Goal: Task Accomplishment & Management: Use online tool/utility

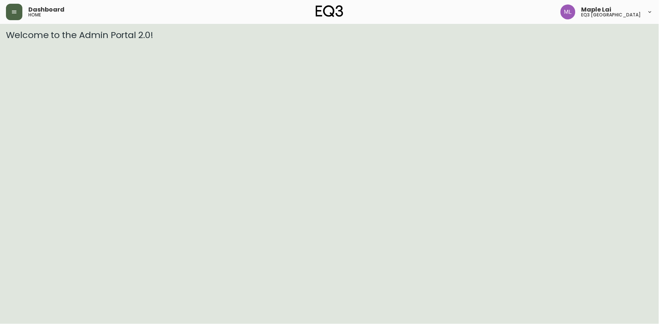
click at [17, 12] on button "button" at bounding box center [14, 12] width 16 height 16
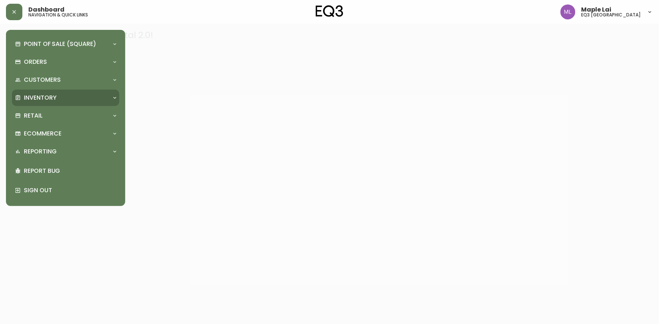
click at [57, 94] on div "Inventory" at bounding box center [62, 98] width 94 height 8
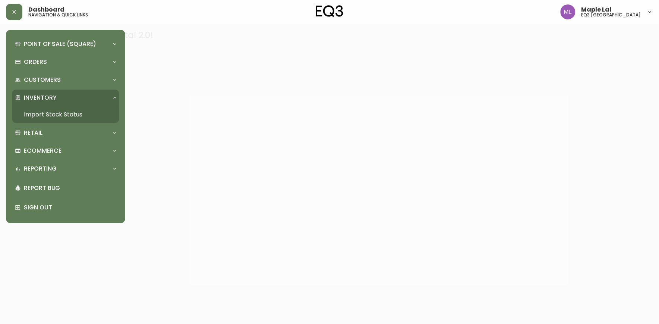
click at [48, 111] on link "Import Stock Status" at bounding box center [65, 114] width 107 height 17
